Goal: Communication & Community: Connect with others

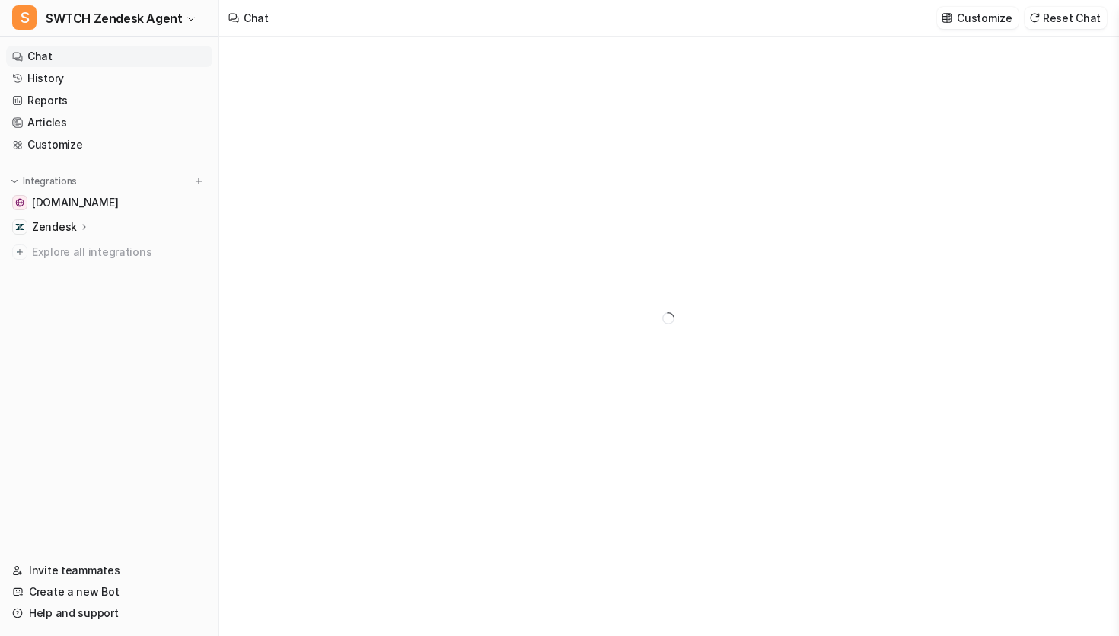
type textarea "**********"
click at [88, 576] on link "Invite teammates" at bounding box center [109, 570] width 206 height 21
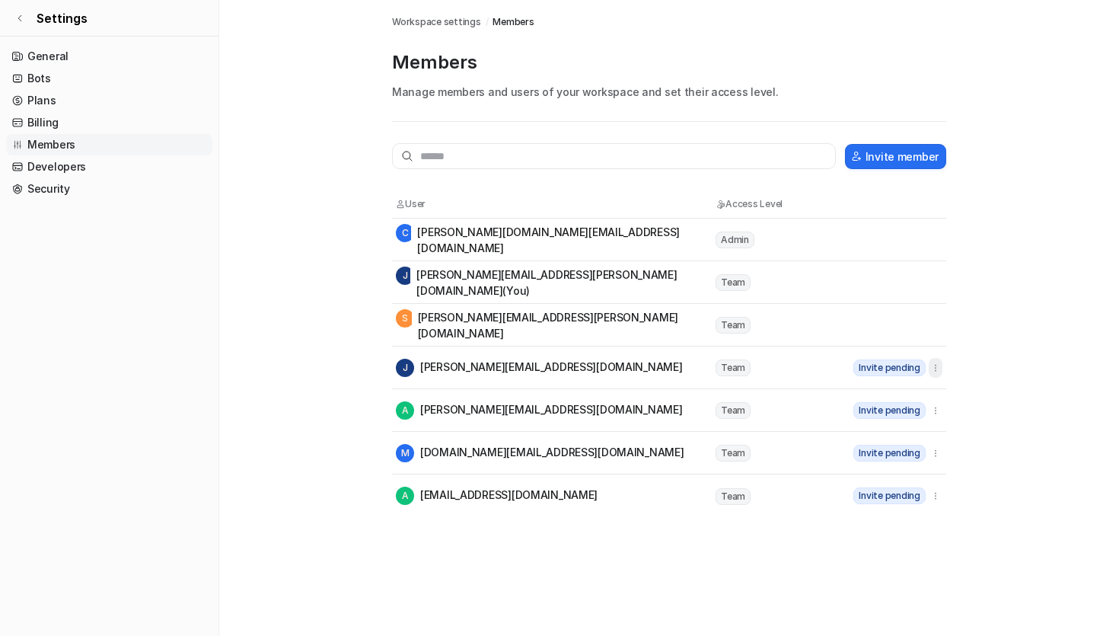
click at [939, 368] on icon "button" at bounding box center [936, 367] width 11 height 11
click at [986, 314] on main "Workspace settings / Members Members Manage members and users of your workspace…" at bounding box center [669, 258] width 900 height 517
click at [937, 368] on icon "button" at bounding box center [936, 367] width 11 height 11
click at [893, 401] on button "Resend invite" at bounding box center [857, 401] width 164 height 28
